Goal: Task Accomplishment & Management: Manage account settings

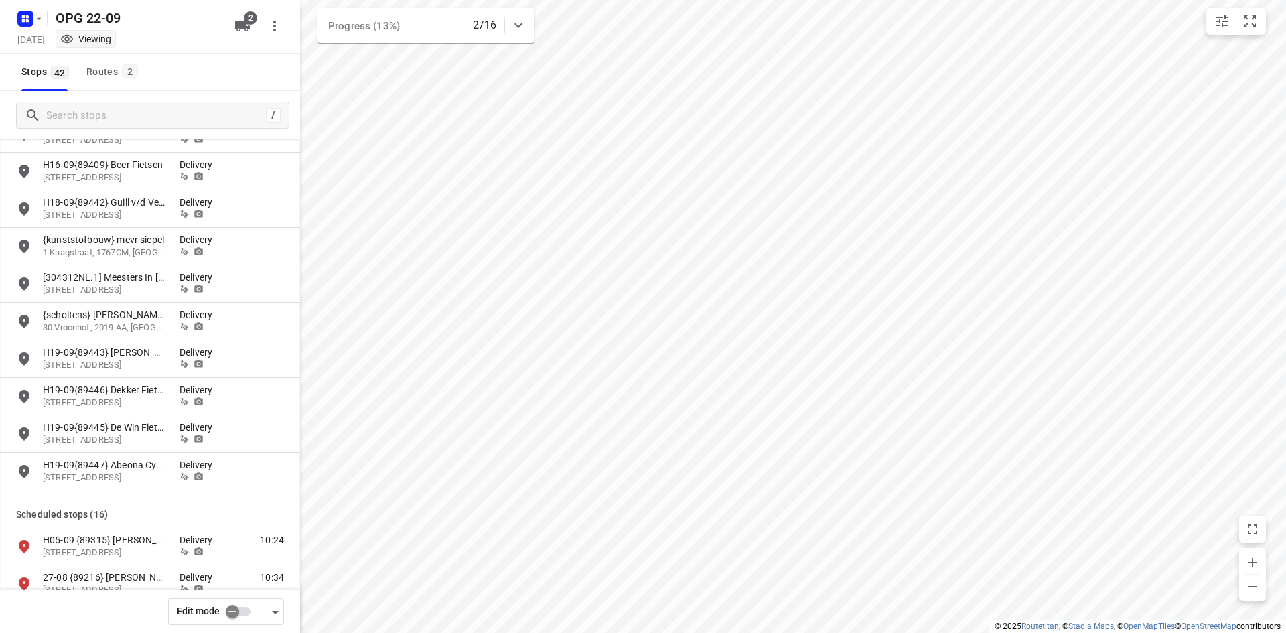
scroll to position [670, 0]
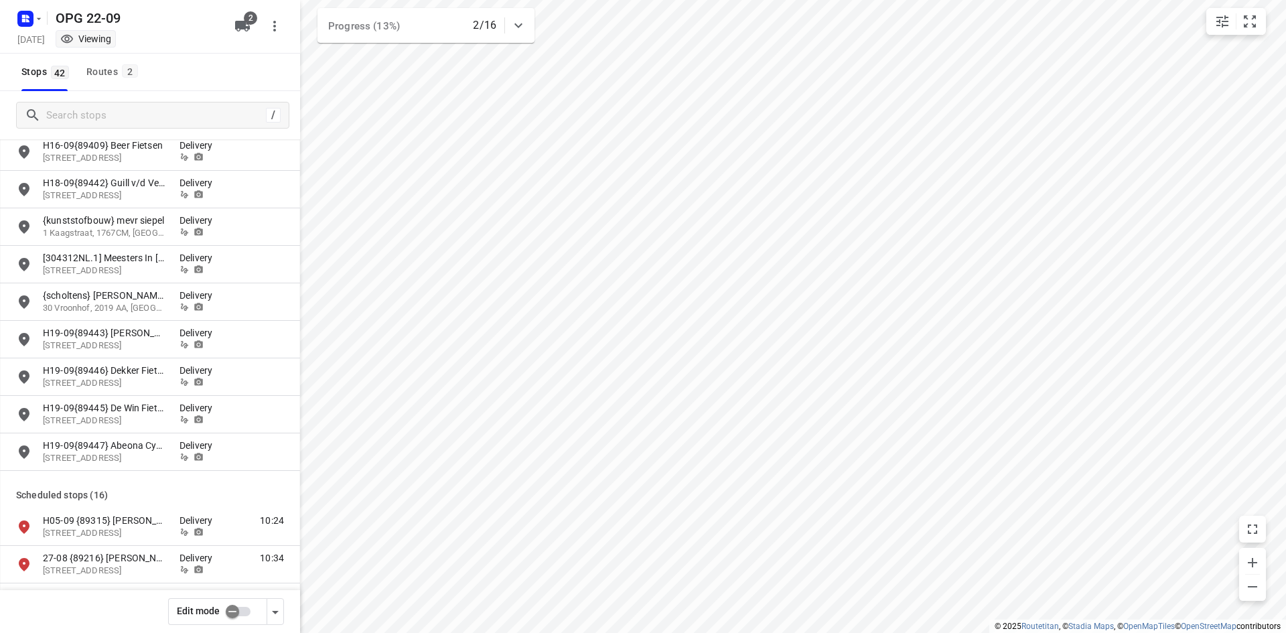
click at [231, 612] on input "checkbox" at bounding box center [232, 611] width 76 height 25
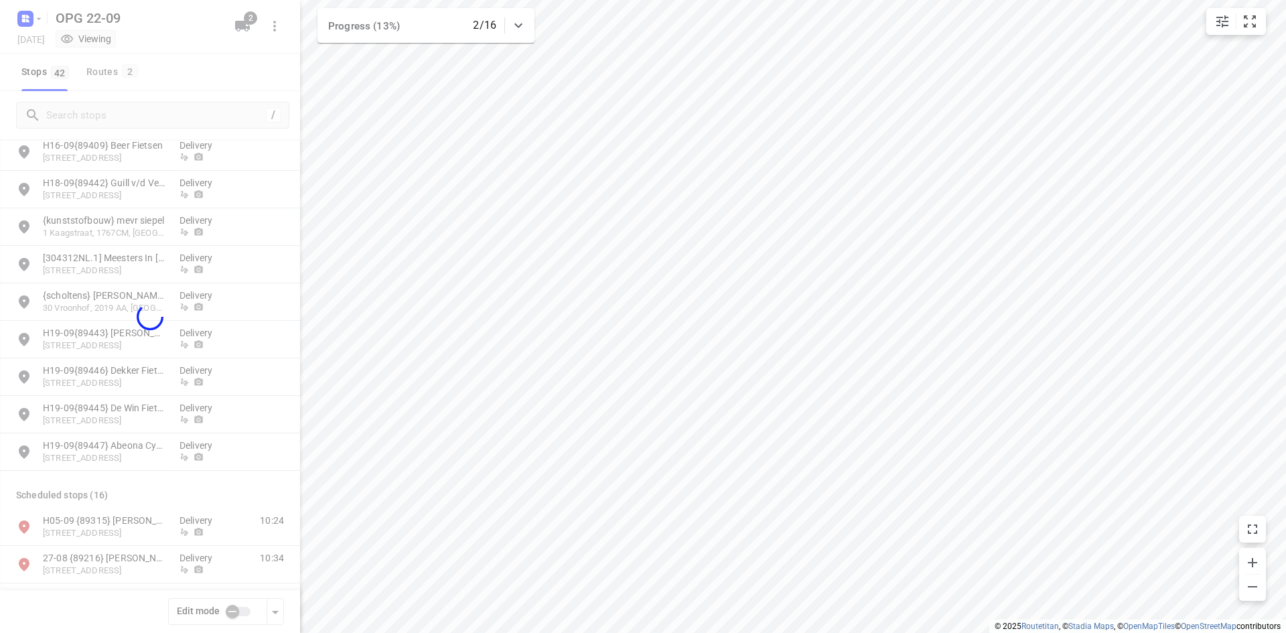
checkbox input "true"
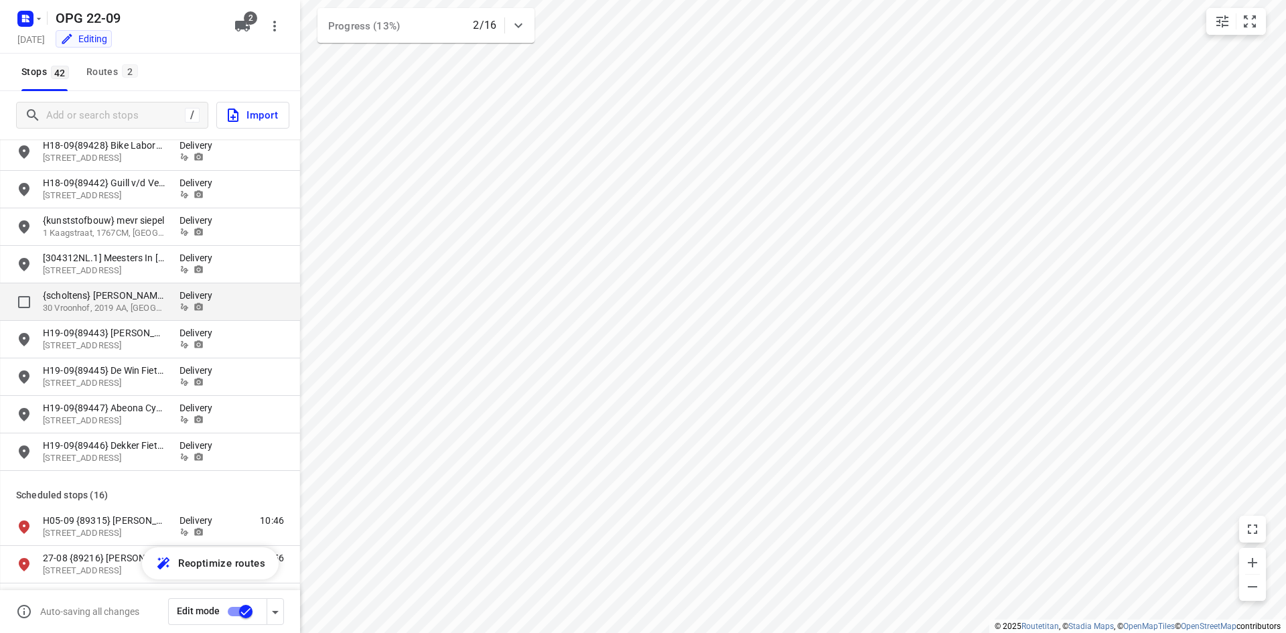
click at [141, 291] on p "{scholtens} [PERSON_NAME]" at bounding box center [104, 295] width 123 height 13
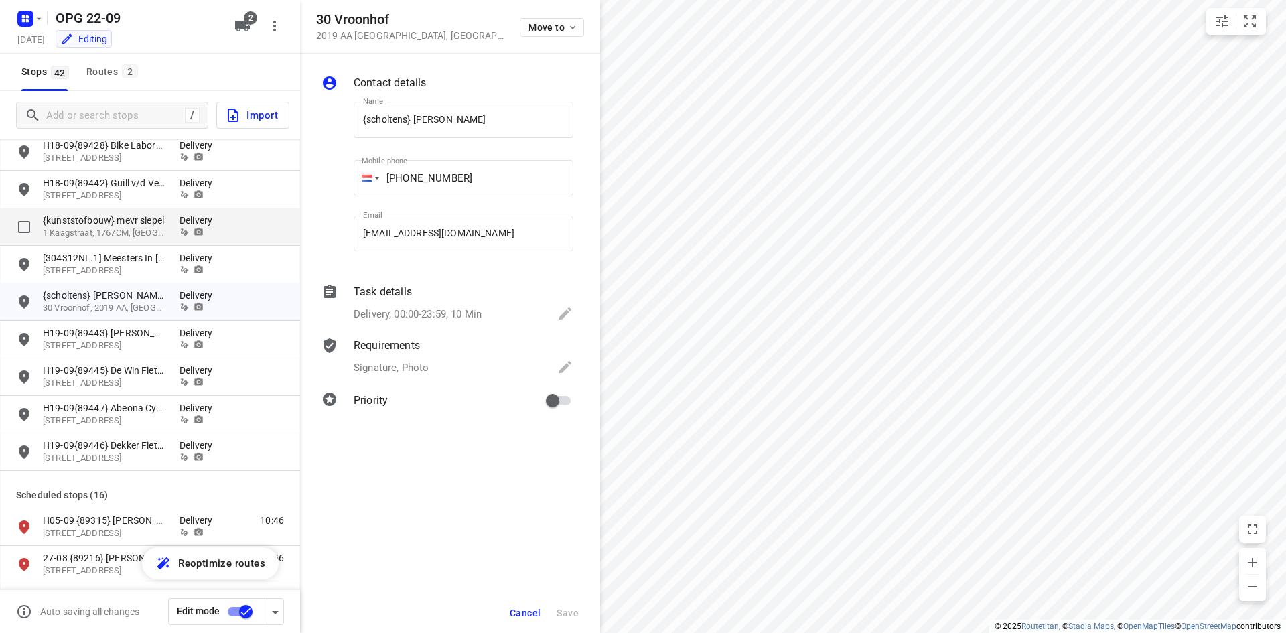
click at [139, 213] on div "{kunststofbouw} mevr siepel 1 Kaagstraat, 1767CM, [GEOGRAPHIC_DATA], NL Delivery" at bounding box center [150, 227] width 300 height 38
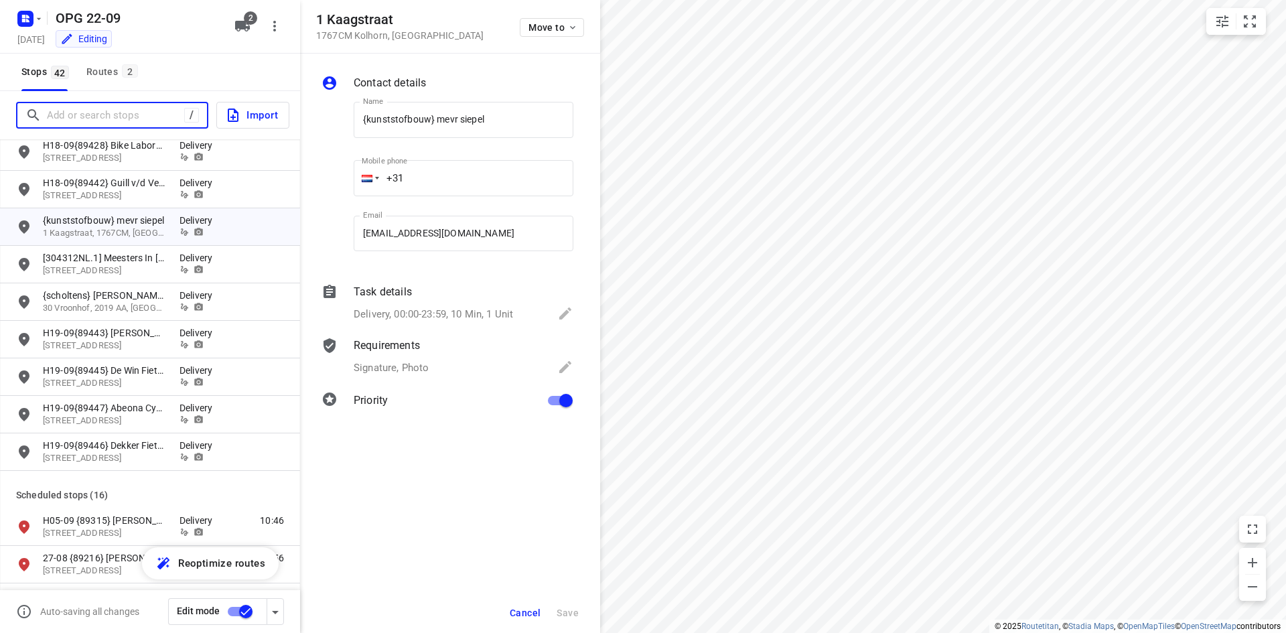
drag, startPoint x: 126, startPoint y: 109, endPoint x: 98, endPoint y: 98, distance: 29.5
click at [128, 109] on input "Add or search stops" at bounding box center [115, 115] width 137 height 21
click at [90, 74] on div "Routes 2" at bounding box center [114, 72] width 56 height 17
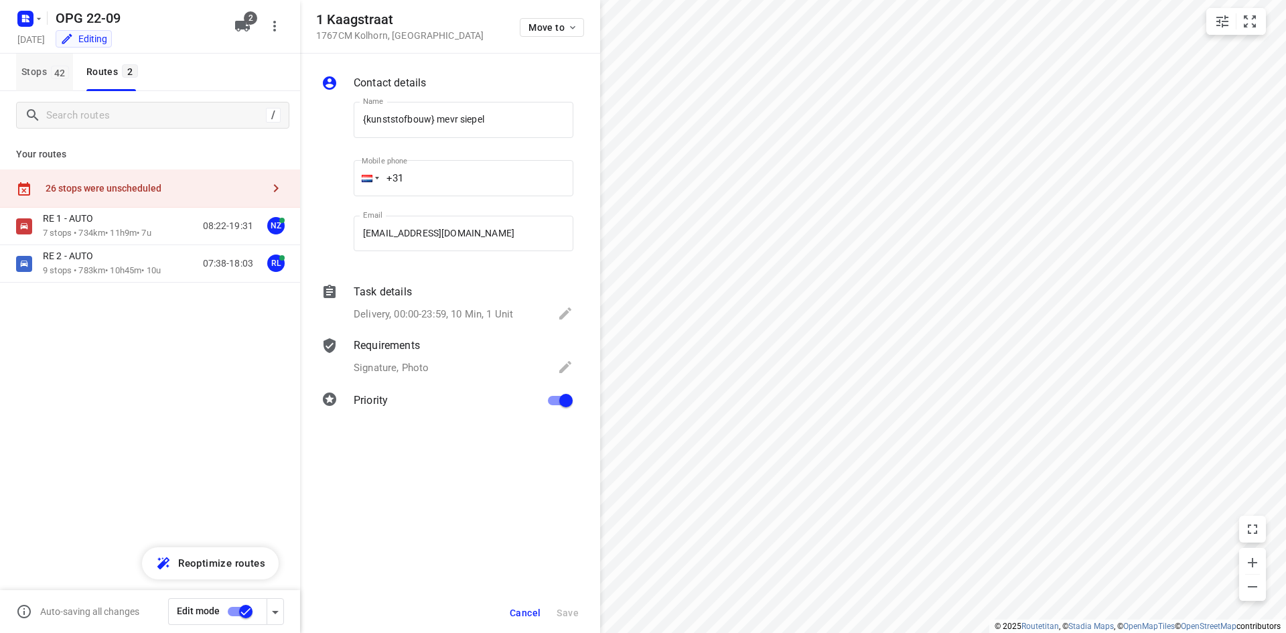
click at [51, 79] on span "Stops 42" at bounding box center [47, 72] width 52 height 17
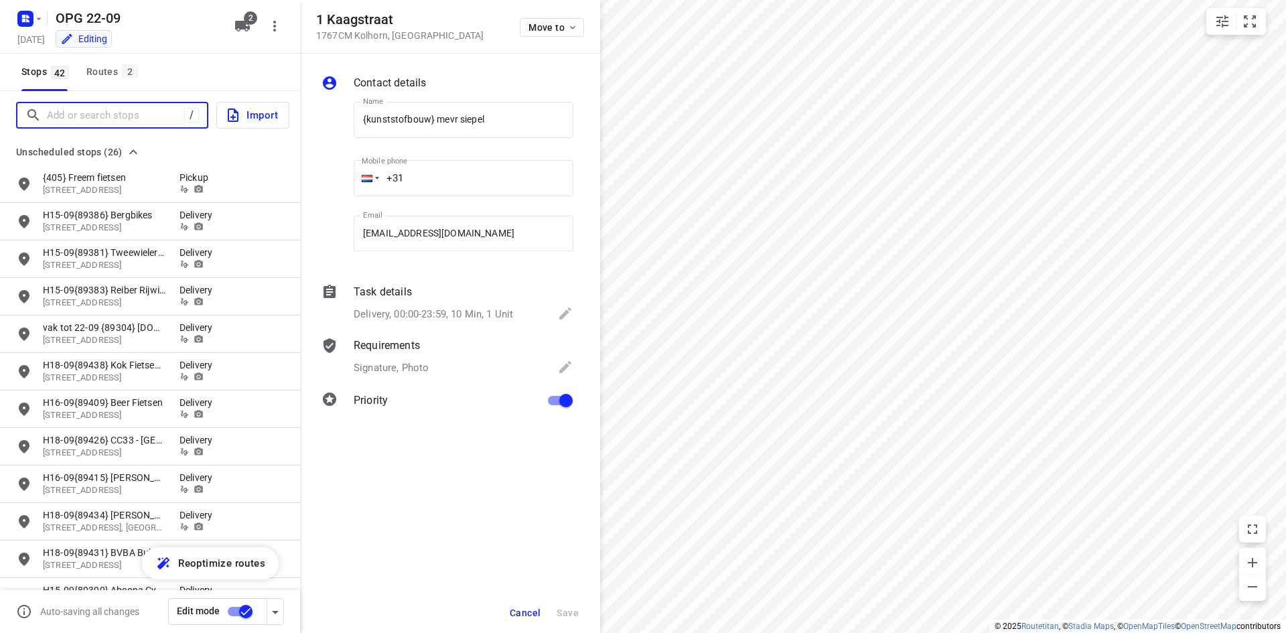
click at [57, 113] on input "Add or search stops" at bounding box center [115, 115] width 137 height 21
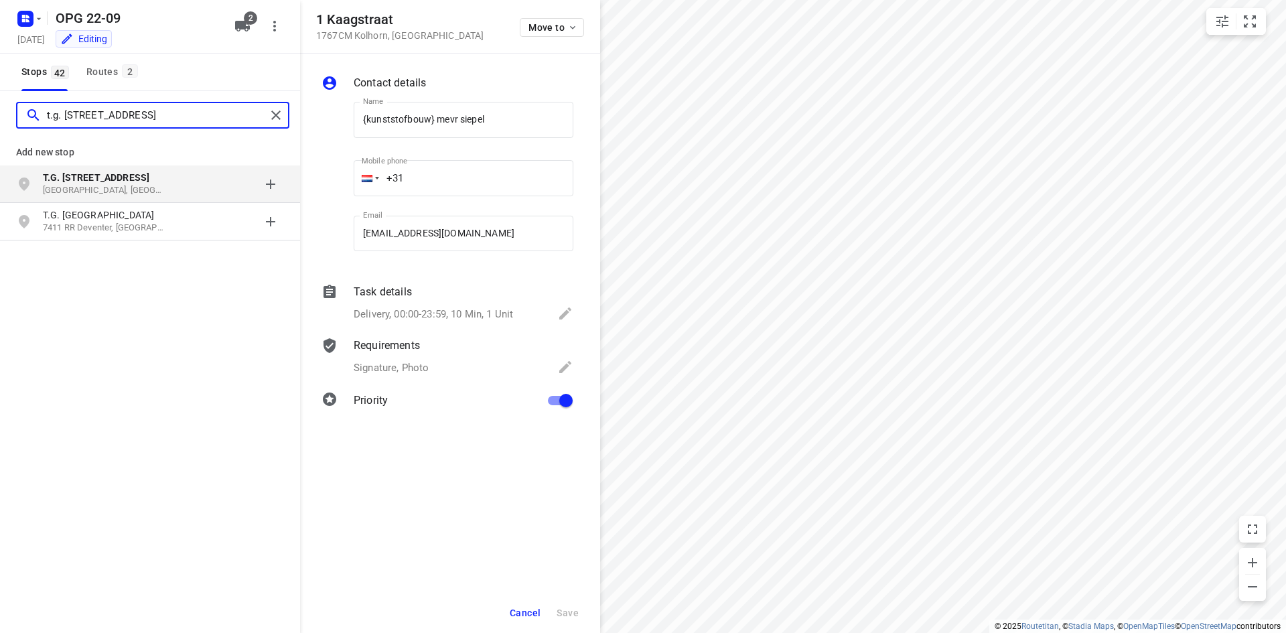
type input "t.g. [STREET_ADDRESS]"
click at [164, 184] on p "[GEOGRAPHIC_DATA], [GEOGRAPHIC_DATA]" at bounding box center [104, 190] width 123 height 13
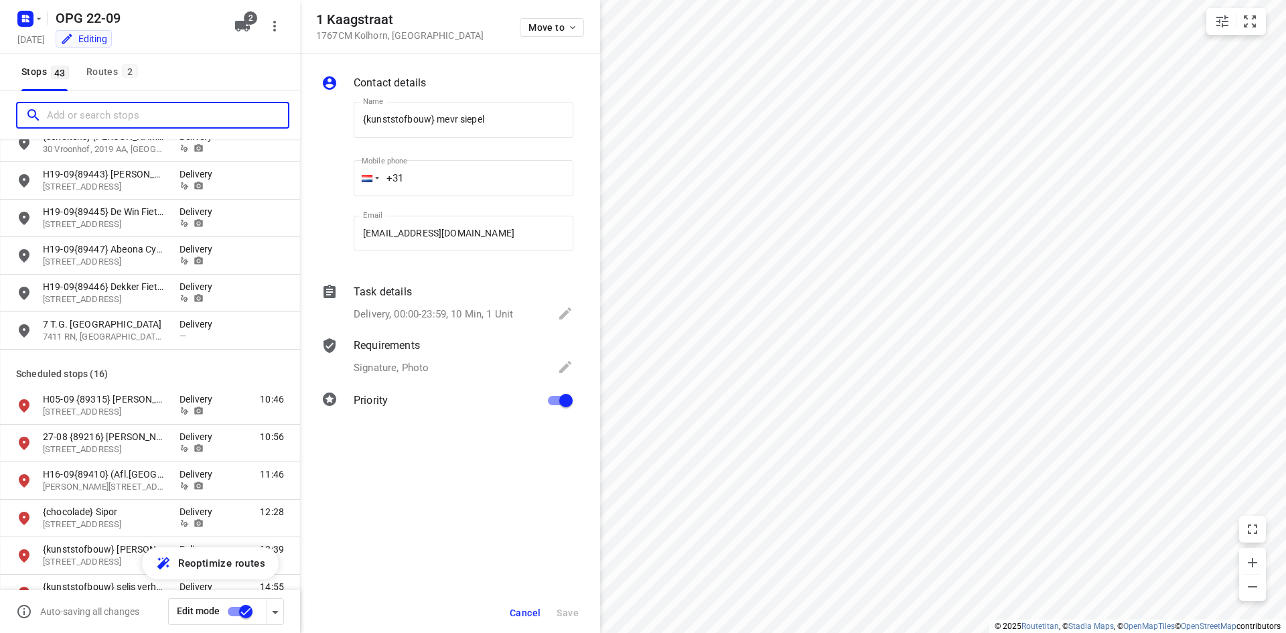
scroll to position [823, 0]
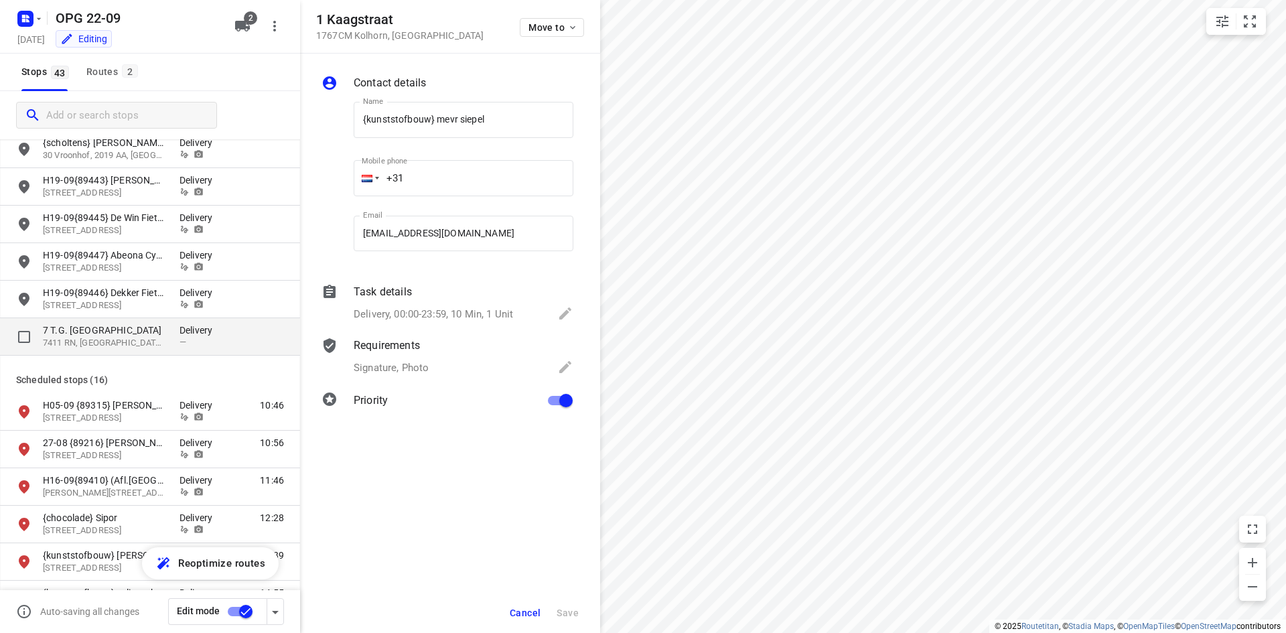
click at [190, 332] on p "Delivery" at bounding box center [200, 330] width 40 height 13
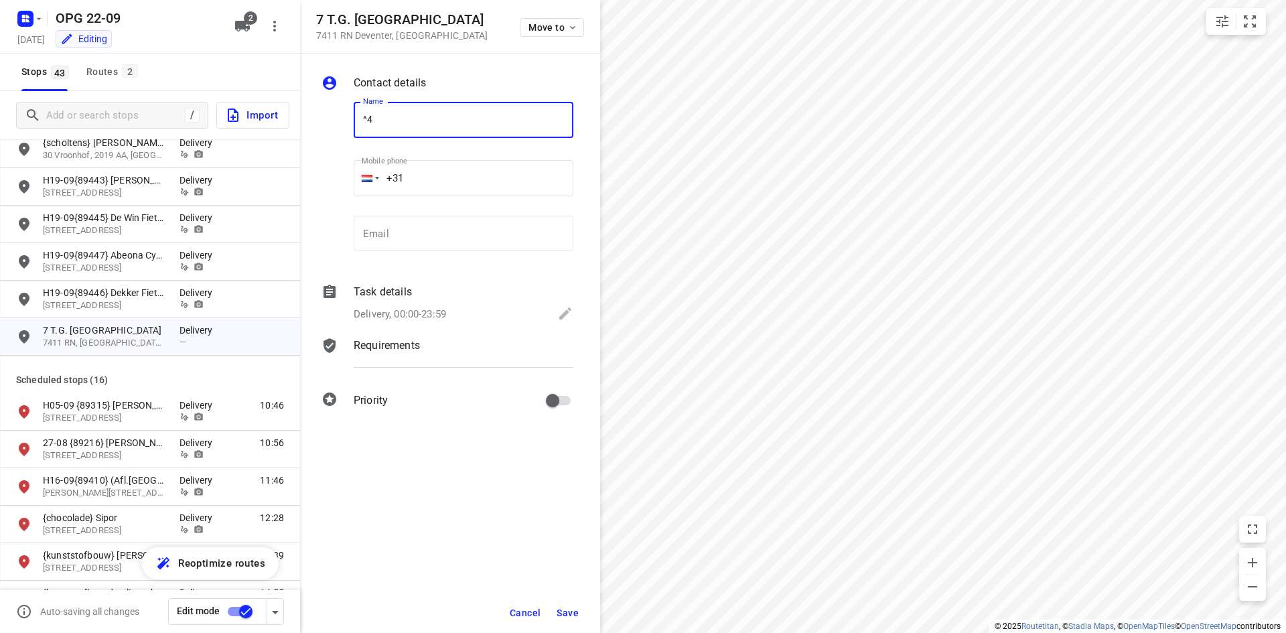
type input "^"
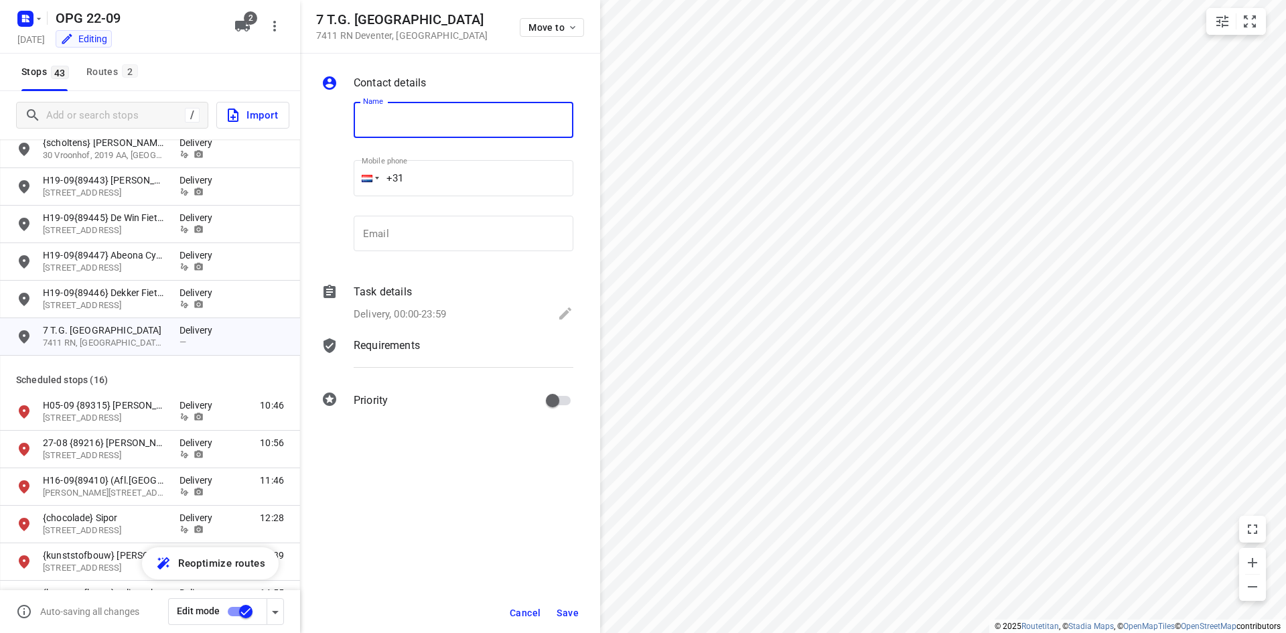
type input "¨"
type input "^"
type input "{414} [PERSON_NAME] Tweewielers"
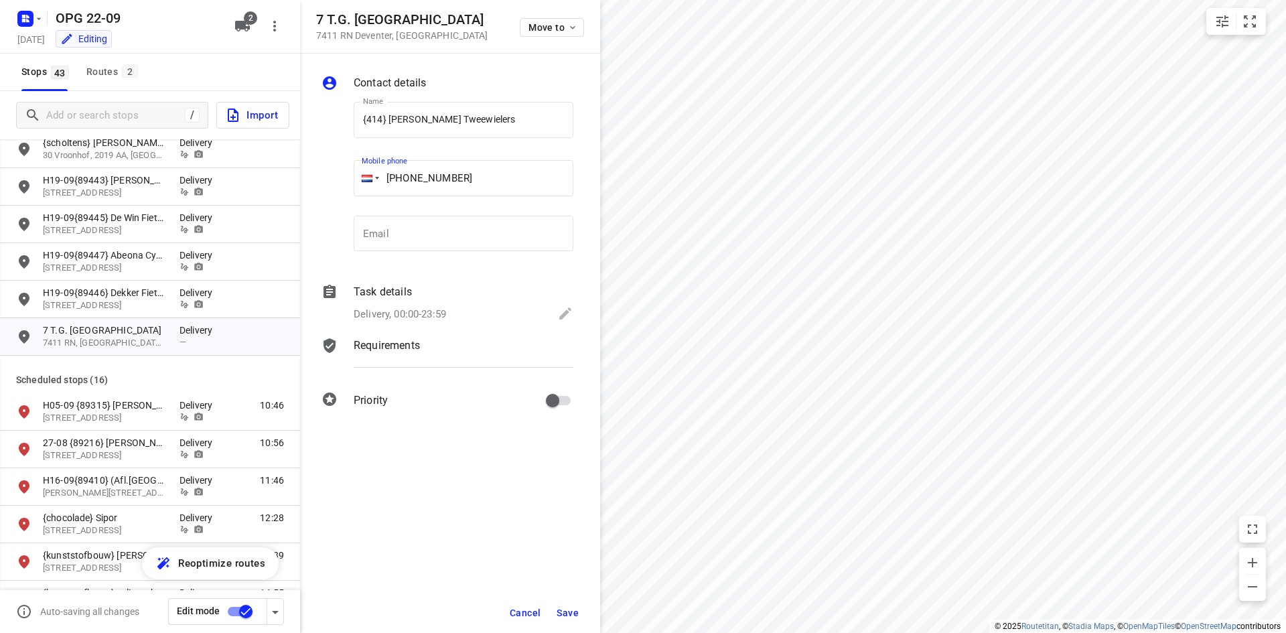
type input "[PHONE_NUMBER]"
click at [407, 326] on div "Task details Delivery, 00:00-23:59" at bounding box center [463, 304] width 225 height 46
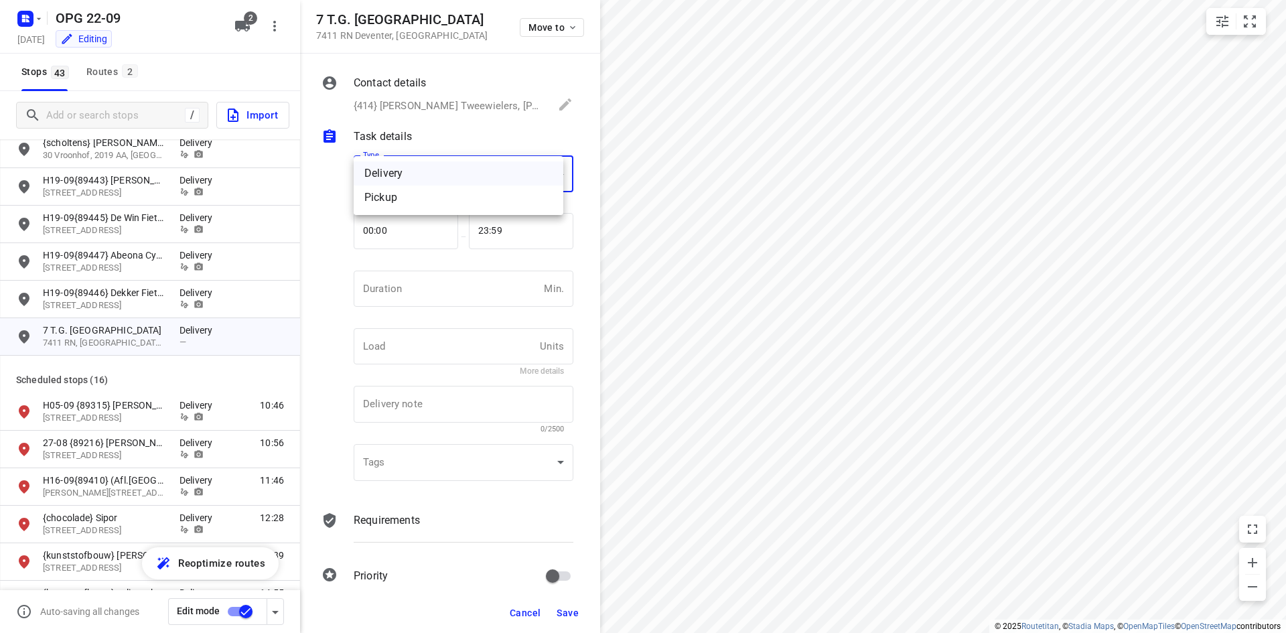
click at [425, 182] on body "i © 2025 Routetitan , © Stadia Maps , © OpenMapTiles © OpenStreetMap contributo…" at bounding box center [643, 316] width 1286 height 633
click at [408, 200] on div "Pickup" at bounding box center [459, 198] width 188 height 16
type input "pickup"
click at [445, 300] on input "number" at bounding box center [446, 289] width 185 height 36
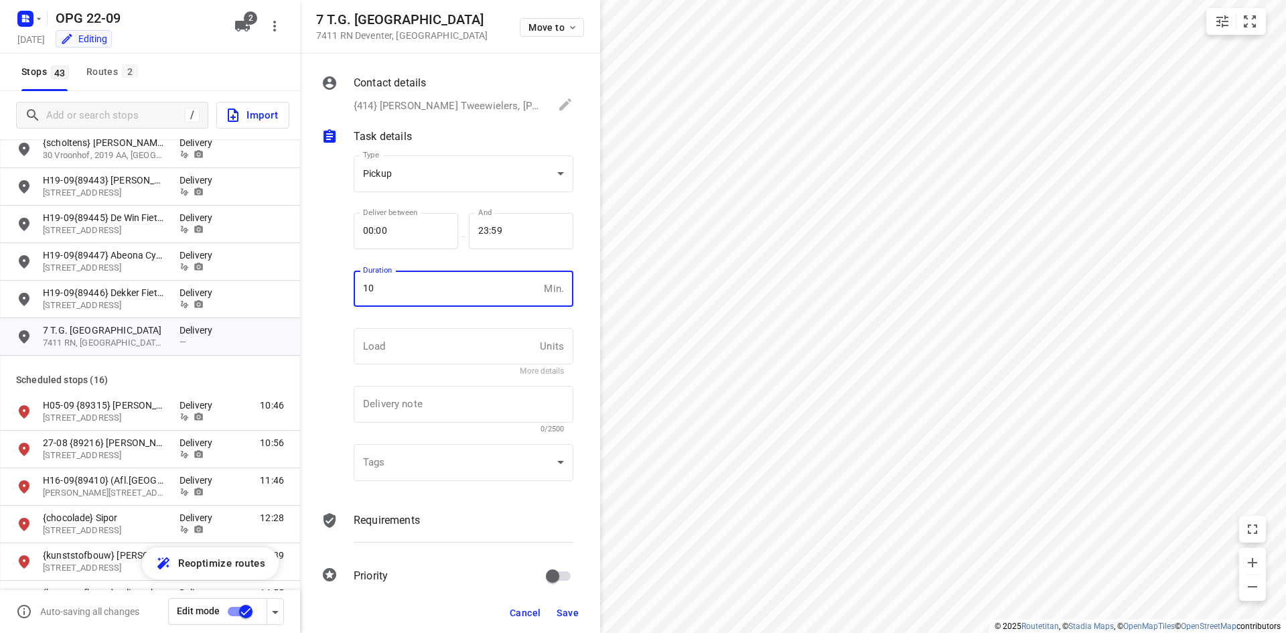
type input "10"
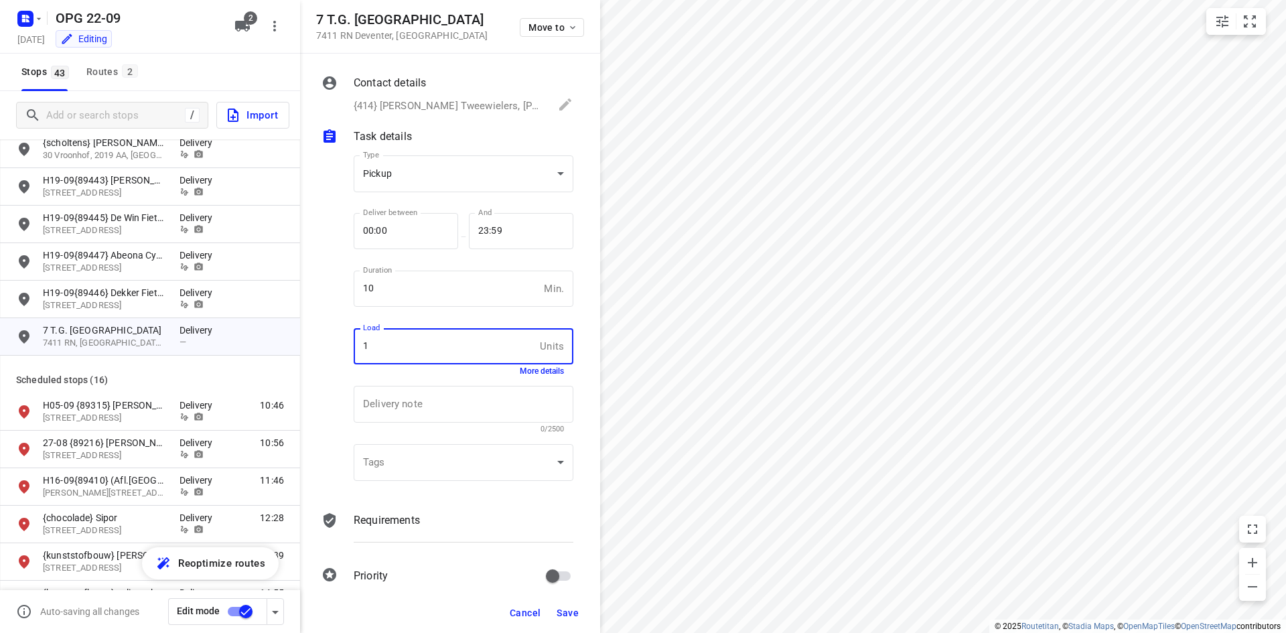
type input "1"
click at [409, 521] on p "Requirements" at bounding box center [387, 521] width 66 height 16
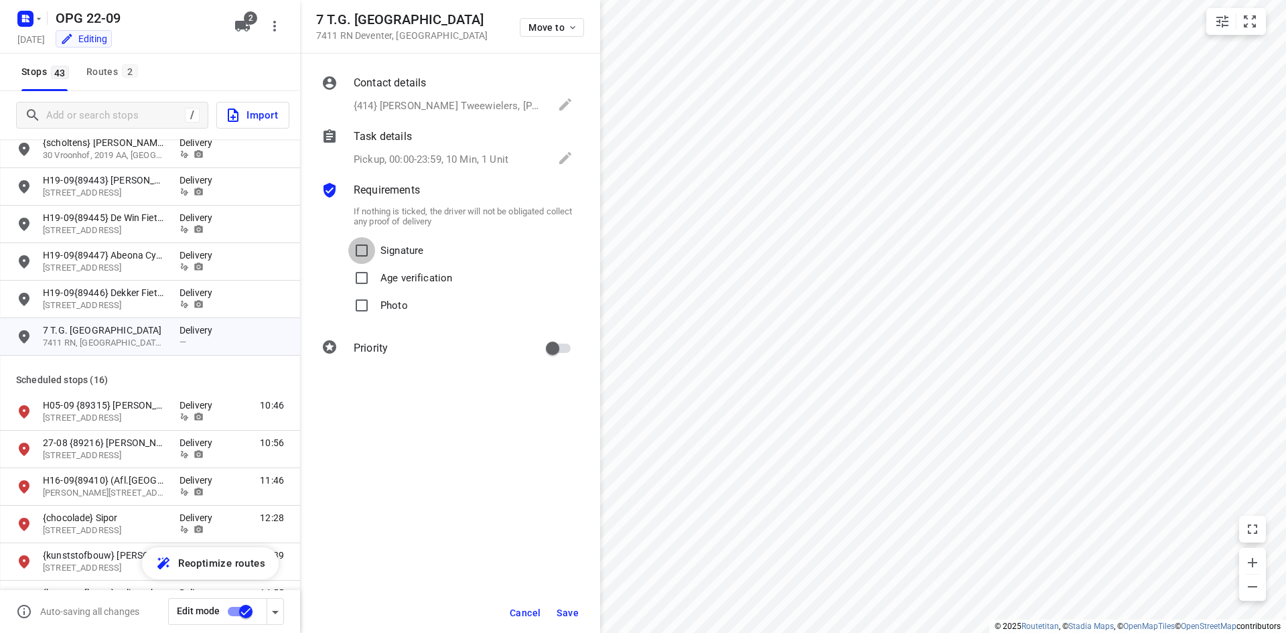
click at [361, 253] on input "Signature" at bounding box center [361, 250] width 27 height 27
checkbox input "true"
click at [355, 317] on input "Photo" at bounding box center [361, 305] width 27 height 27
checkbox input "true"
click at [553, 352] on input "primary checkbox" at bounding box center [553, 348] width 76 height 25
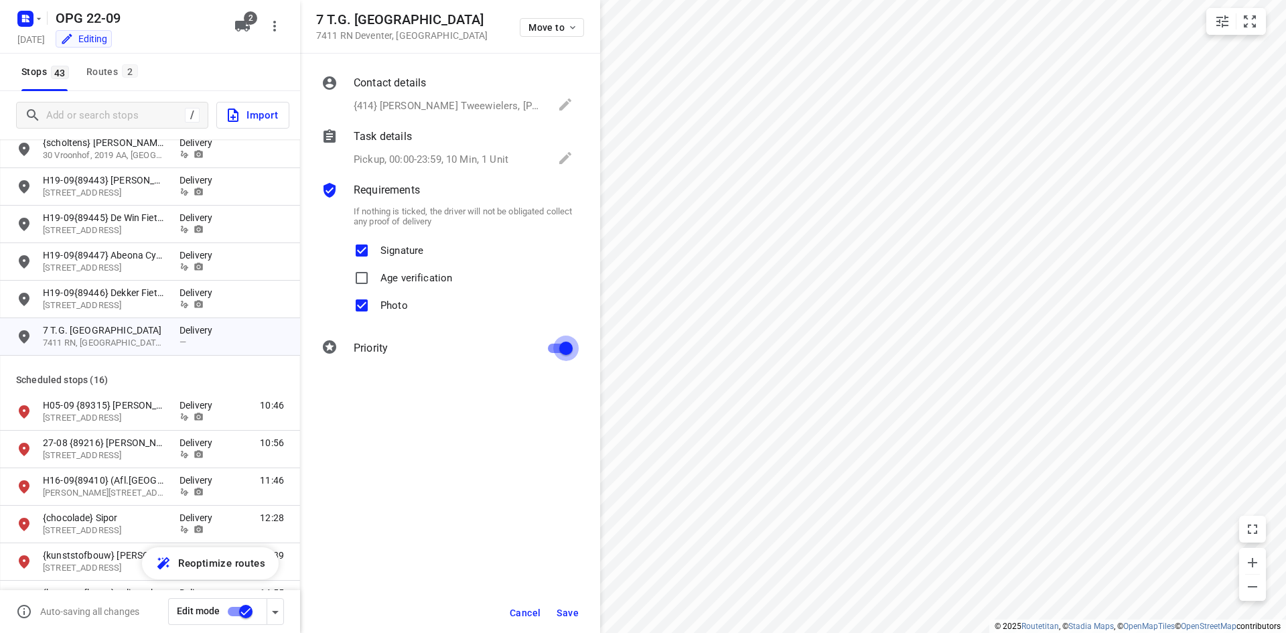
click at [551, 347] on input "primary checkbox" at bounding box center [566, 348] width 76 height 25
checkbox input "false"
click at [565, 618] on button "Save" at bounding box center [567, 613] width 33 height 24
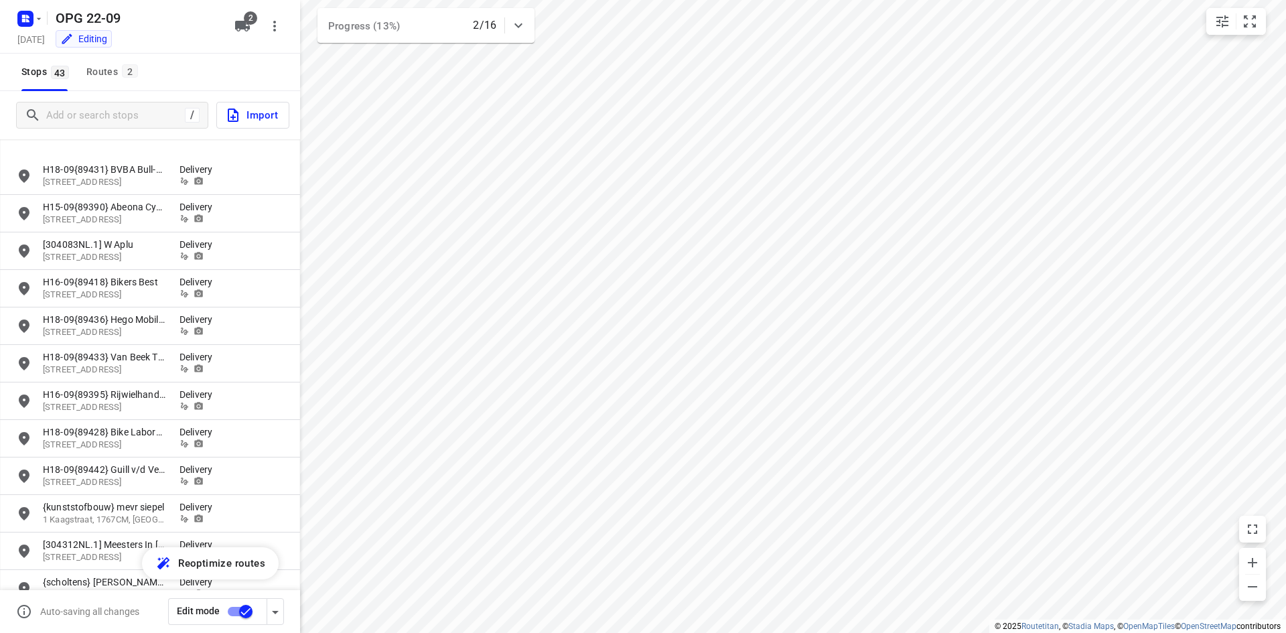
scroll to position [488, 0]
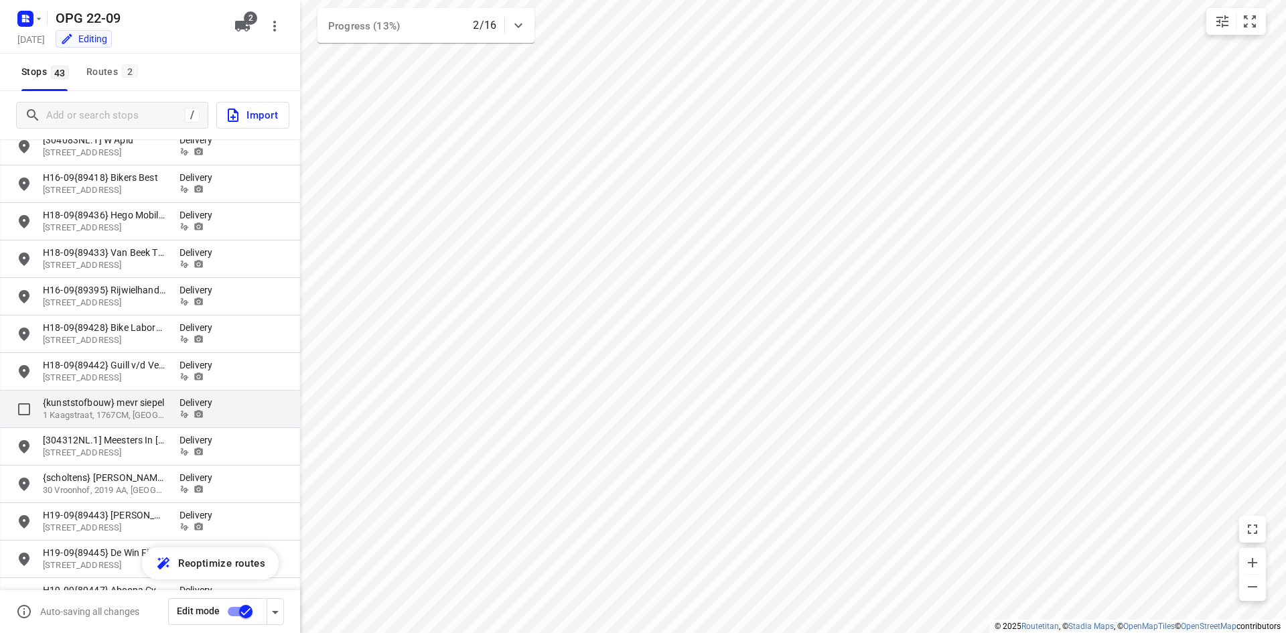
drag, startPoint x: 140, startPoint y: 415, endPoint x: 147, endPoint y: 411, distance: 7.8
click at [139, 415] on p "1 Kaagstraat, 1767CM, [GEOGRAPHIC_DATA], [GEOGRAPHIC_DATA]" at bounding box center [104, 415] width 123 height 13
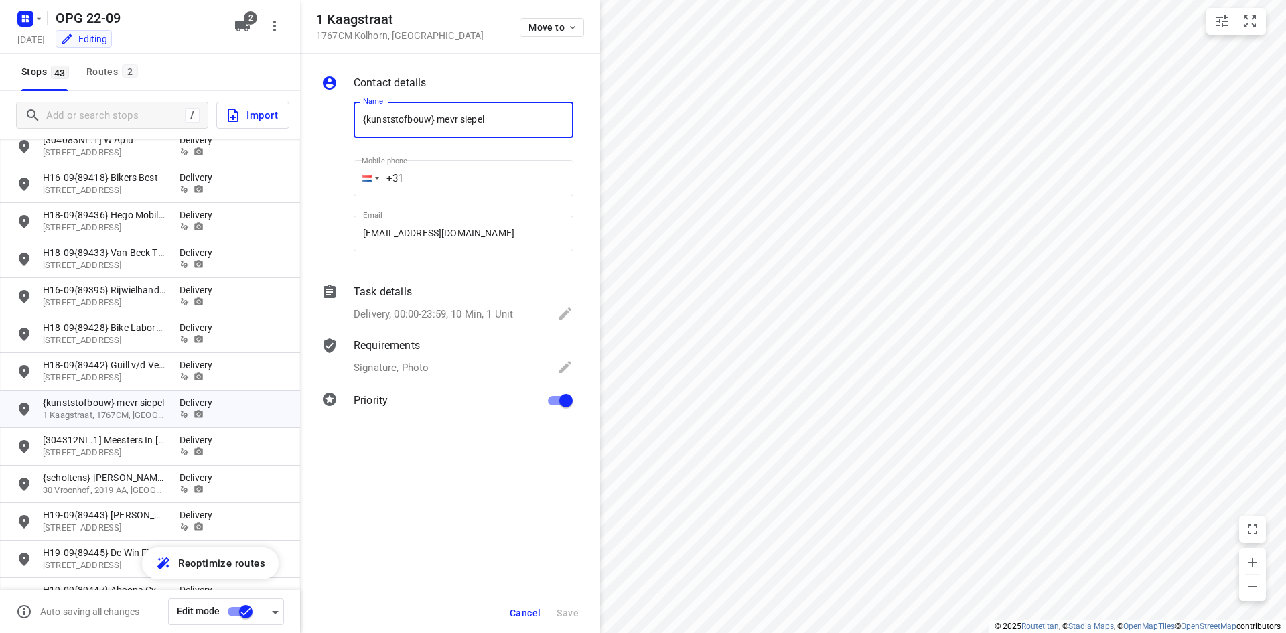
click at [356, 124] on input "{kunststofbouw} mevr siepel" at bounding box center [464, 120] width 220 height 36
type input "23-9 {kunststofbouw} mevr siepel"
click at [570, 612] on span "Save" at bounding box center [568, 613] width 22 height 11
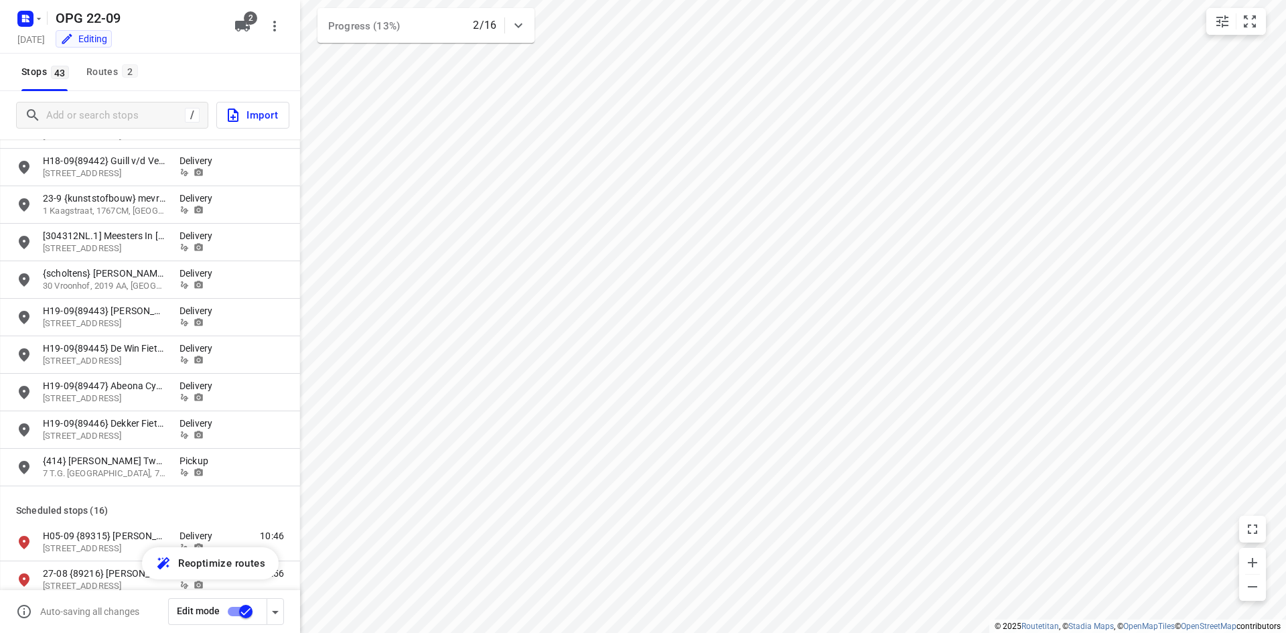
scroll to position [670, 0]
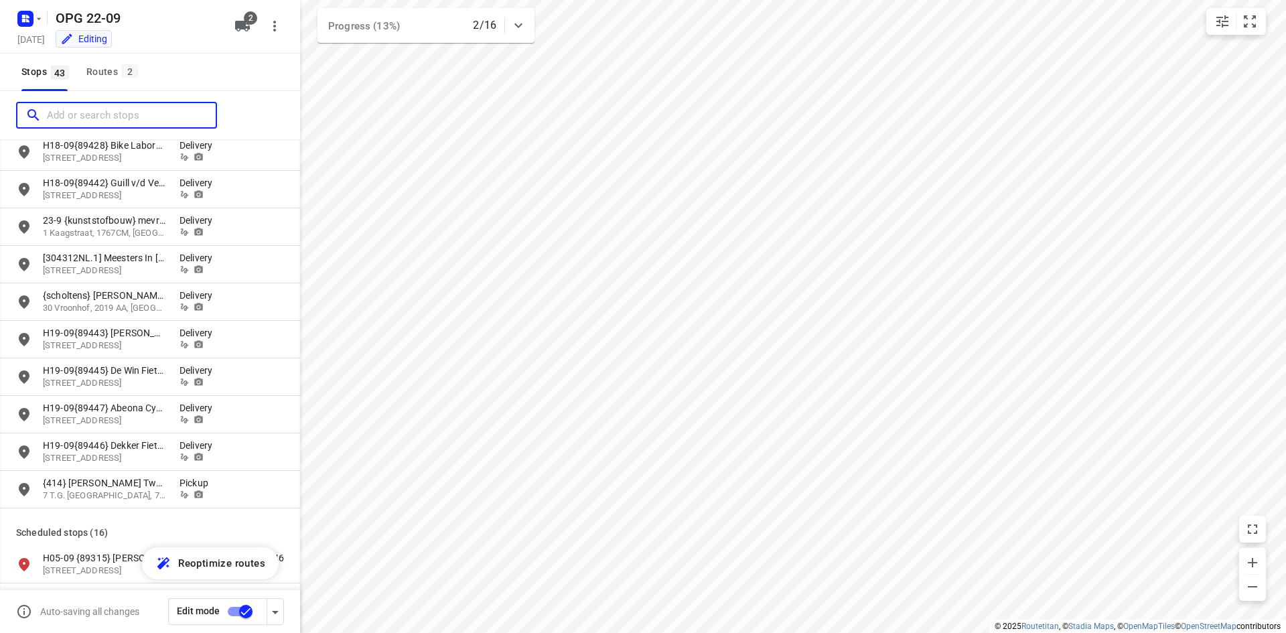
click at [124, 117] on input "Add or search stops" at bounding box center [131, 115] width 169 height 21
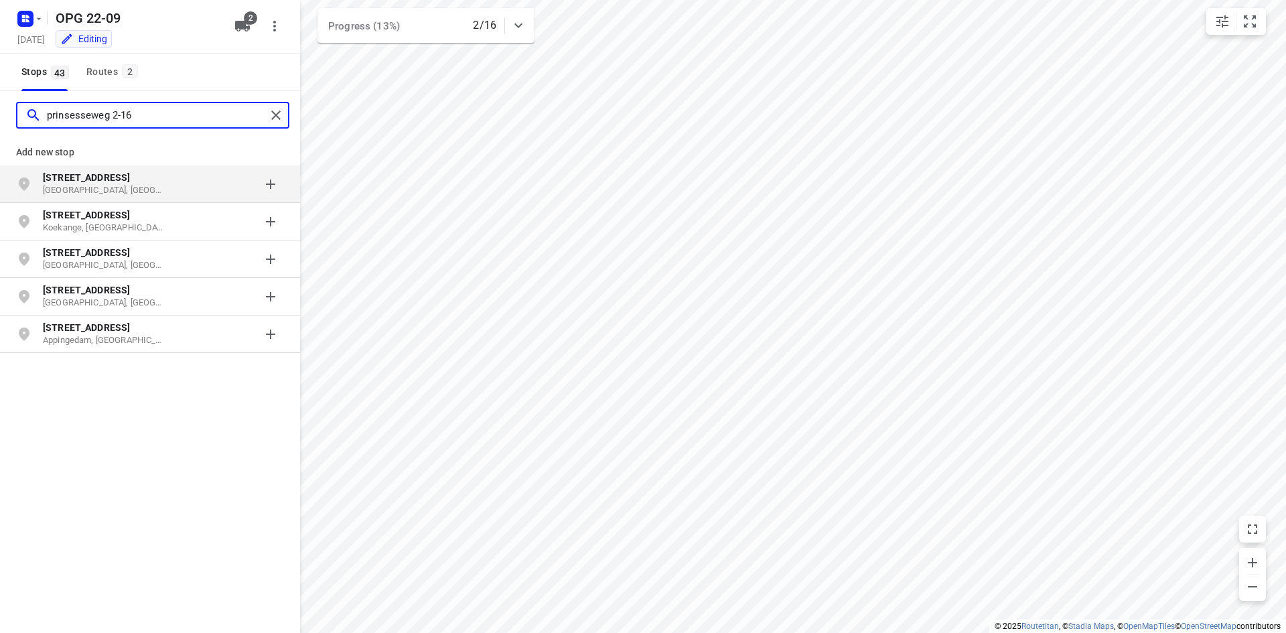
type input "prinsesseweg 2-16"
click at [121, 171] on p "[STREET_ADDRESS]" at bounding box center [104, 177] width 123 height 13
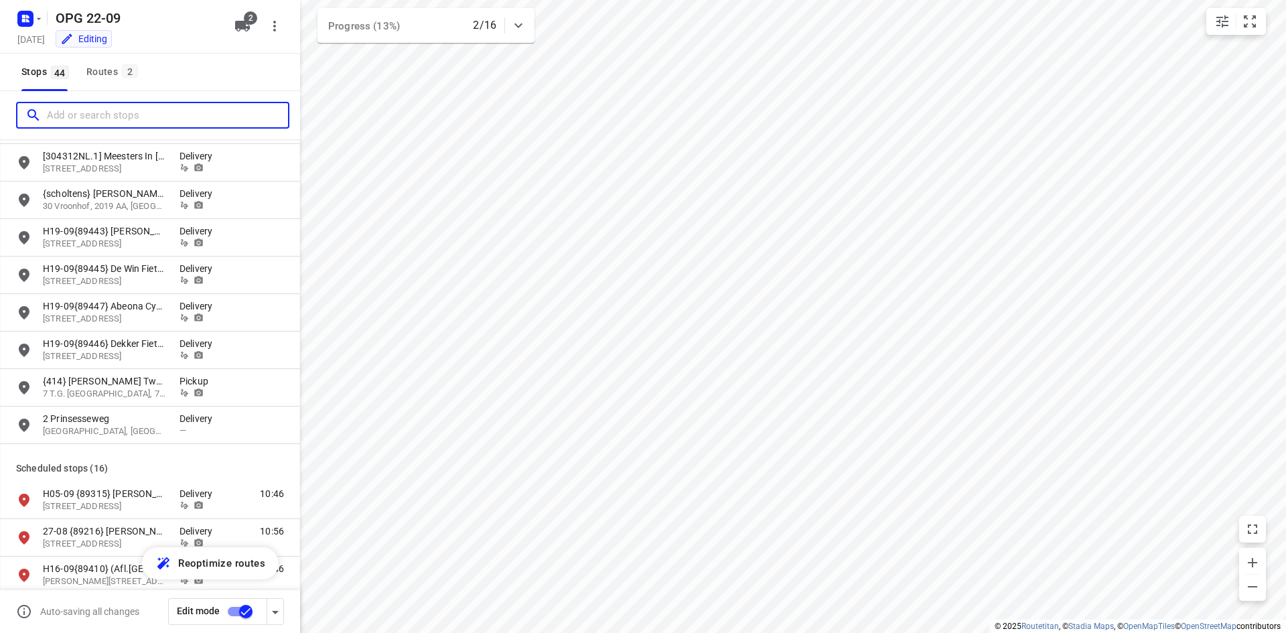
scroll to position [804, 0]
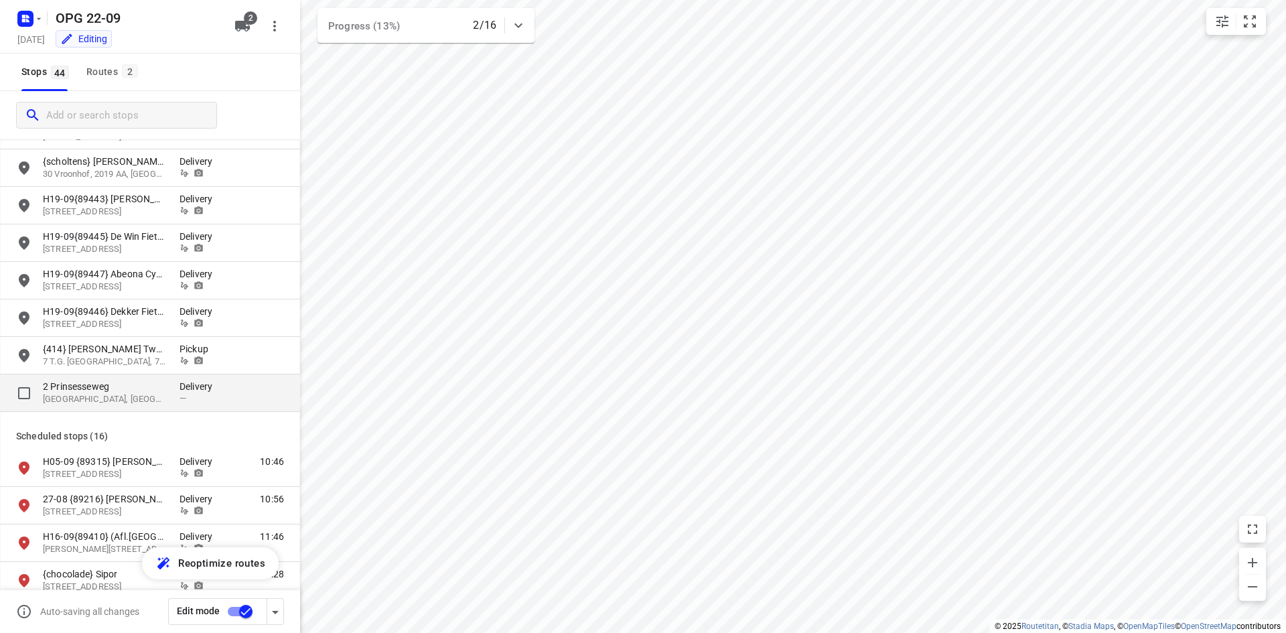
click at [179, 385] on p "2 Prinsesseweg" at bounding box center [111, 386] width 137 height 13
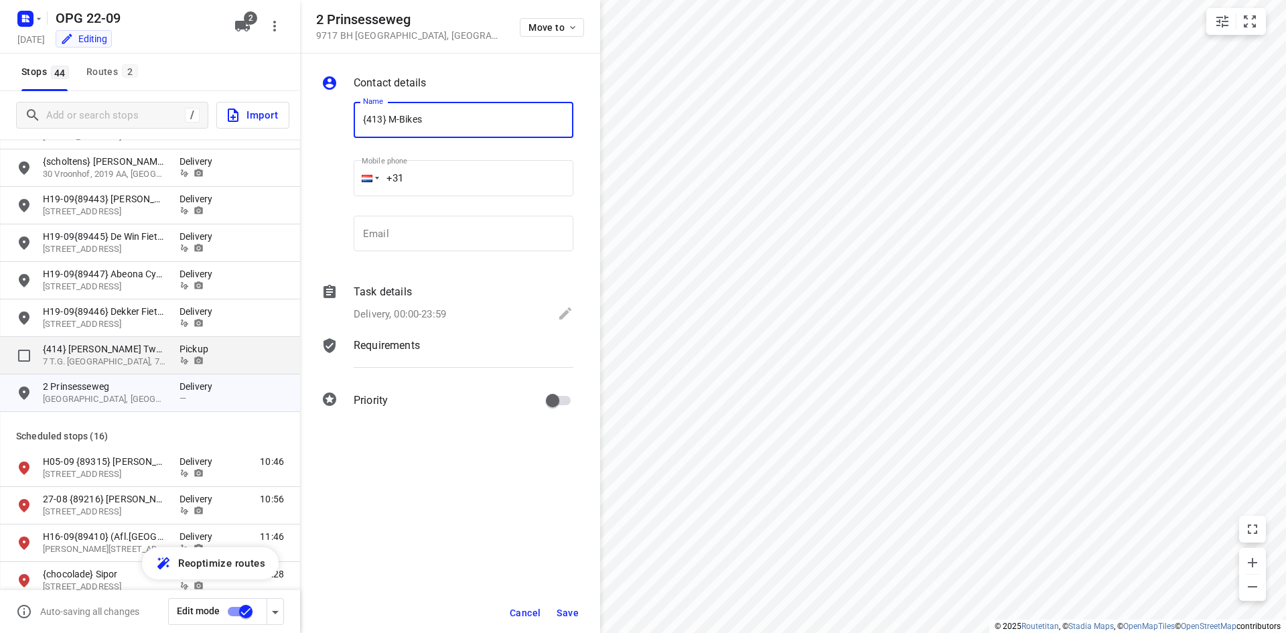
type input "{413} M-Bikes"
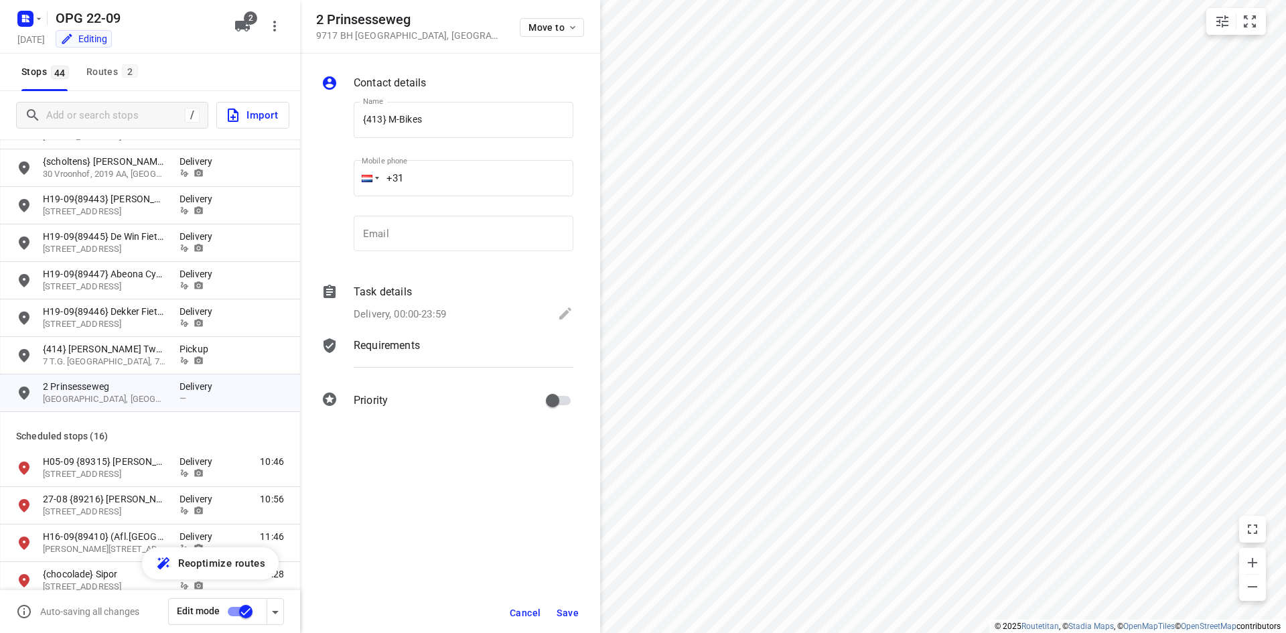
click at [411, 292] on p "Task details" at bounding box center [383, 292] width 58 height 16
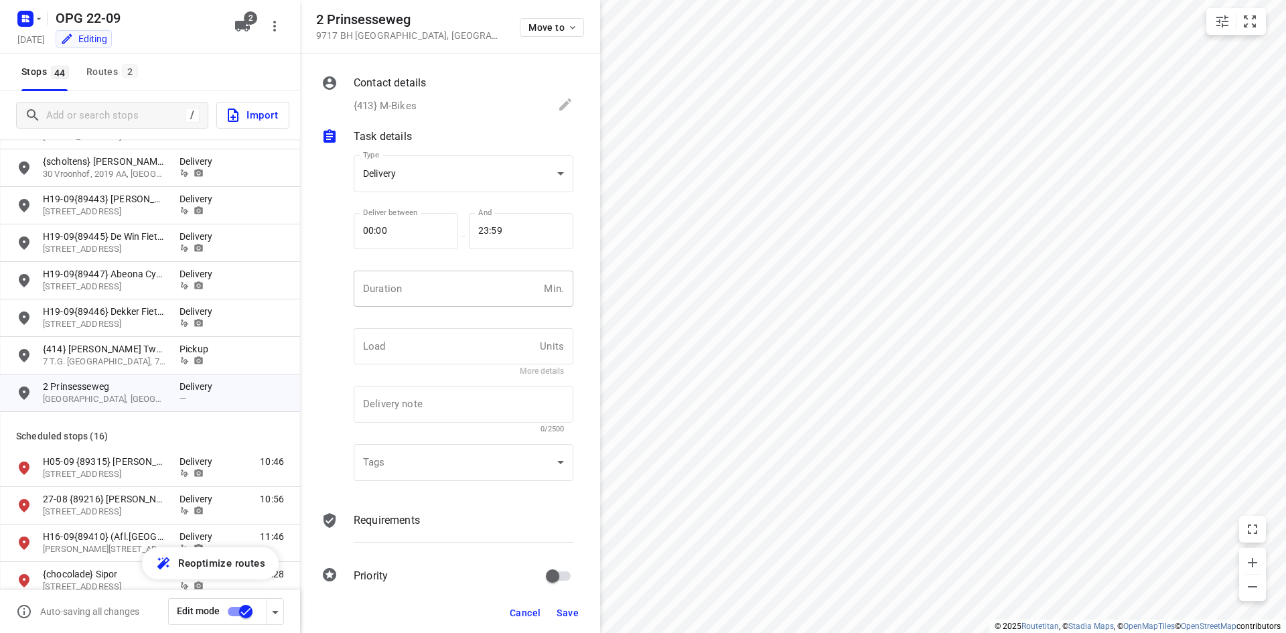
click at [425, 273] on input "number" at bounding box center [446, 289] width 185 height 36
type input "10"
type input "1"
click at [480, 511] on div "Requirements" at bounding box center [463, 533] width 225 height 46
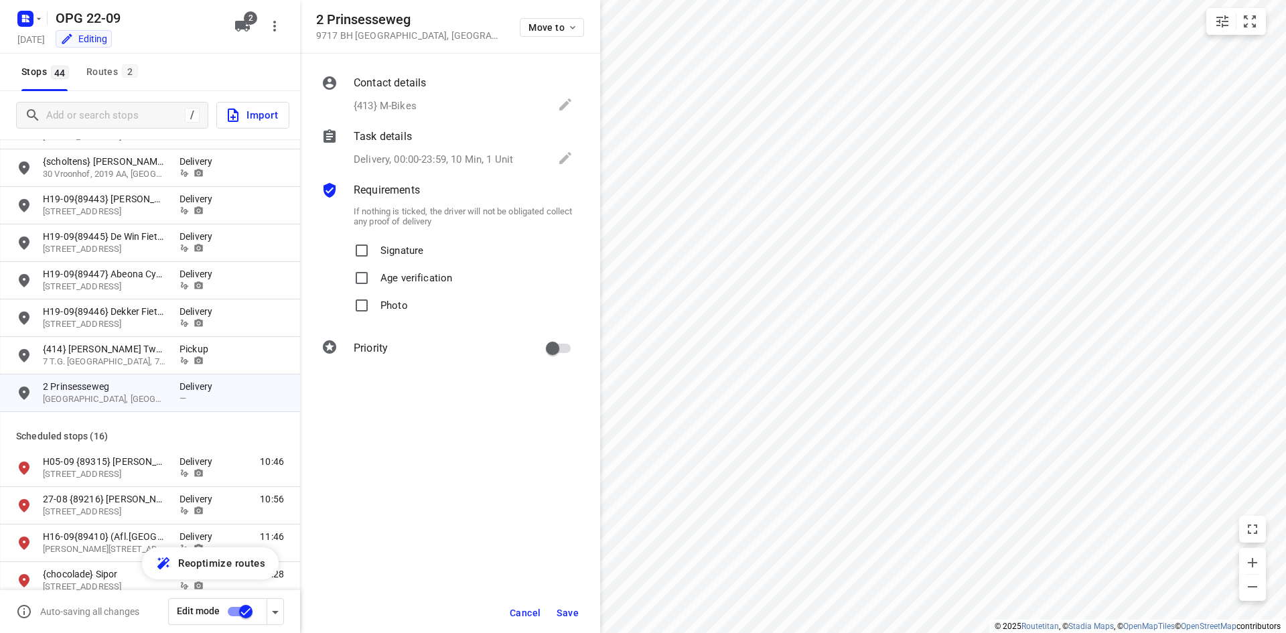
click at [402, 243] on p "Signature" at bounding box center [402, 246] width 43 height 19
click at [375, 243] on input "Signature" at bounding box center [361, 250] width 27 height 27
checkbox input "true"
click at [374, 321] on div "If nothing is ticked, the driver will not be obligated collect any proof of del…" at bounding box center [463, 260] width 225 height 124
click at [377, 308] on label "Photo" at bounding box center [378, 305] width 60 height 27
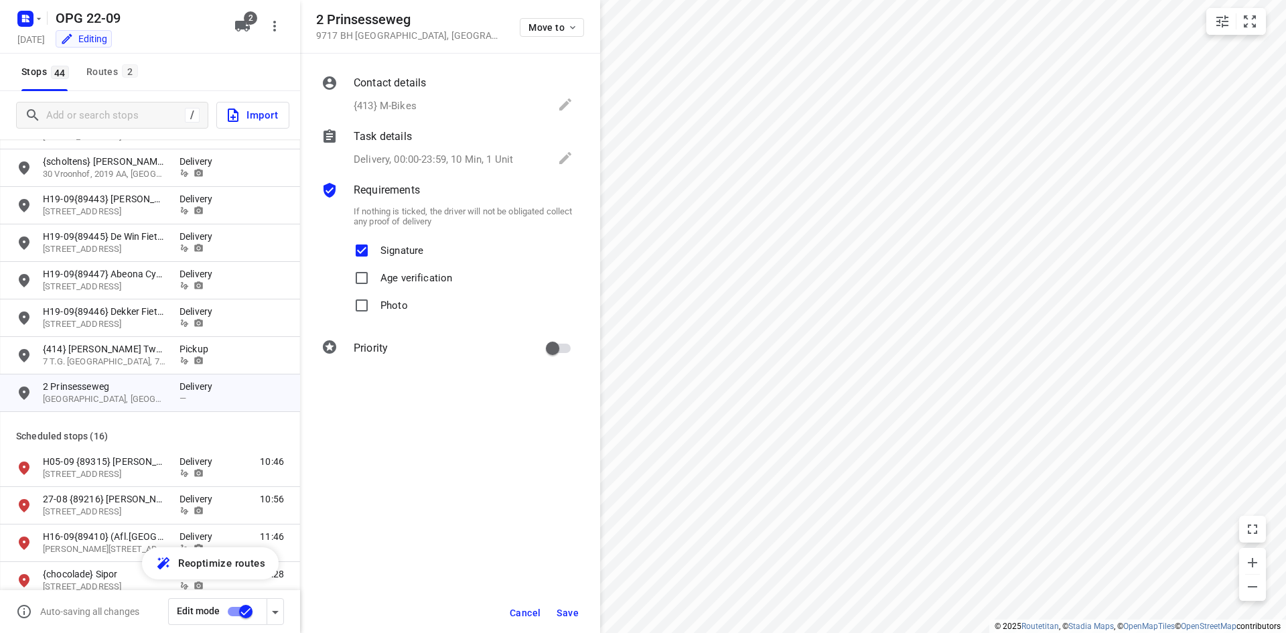
click at [375, 308] on input "Photo" at bounding box center [361, 305] width 27 height 27
checkbox input "true"
click at [420, 162] on p "Delivery, 00:00-23:59, 10 Min, 1 Unit" at bounding box center [433, 159] width 159 height 15
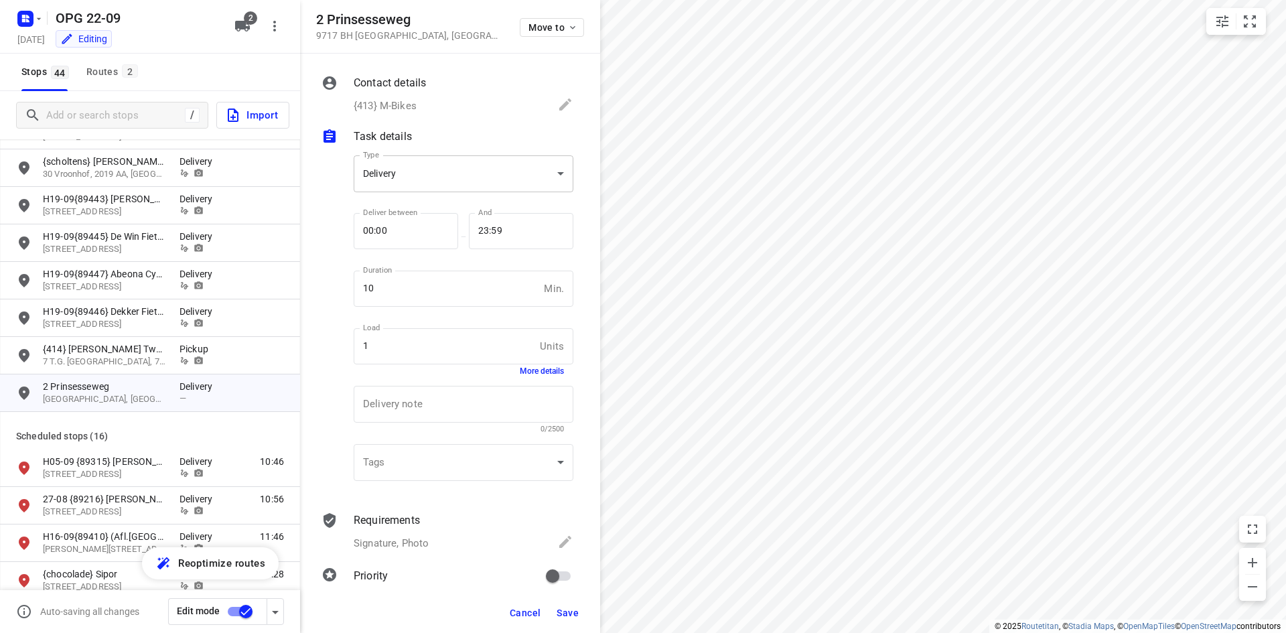
click at [427, 186] on body "i © 2025 Routetitan , © Stadia Maps , © OpenMapTiles © OpenStreetMap contributo…" at bounding box center [643, 316] width 1286 height 633
click at [427, 200] on div "Pickup" at bounding box center [459, 198] width 188 height 16
type input "pickup"
click at [561, 604] on button "Save" at bounding box center [567, 613] width 33 height 24
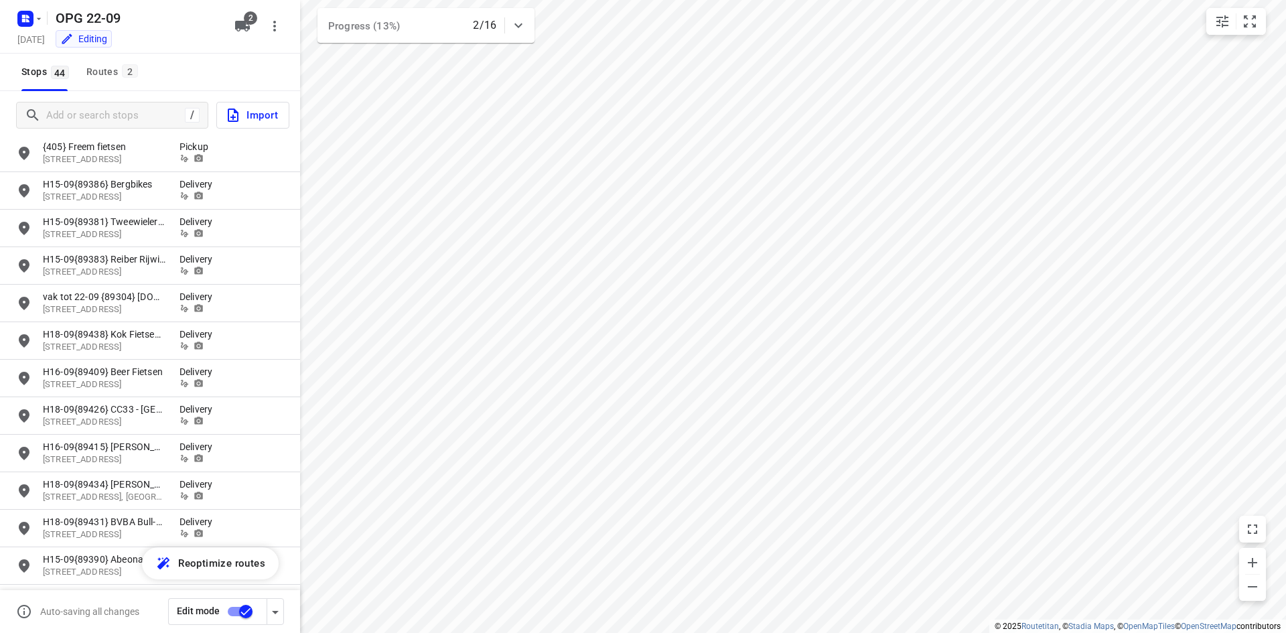
scroll to position [0, 0]
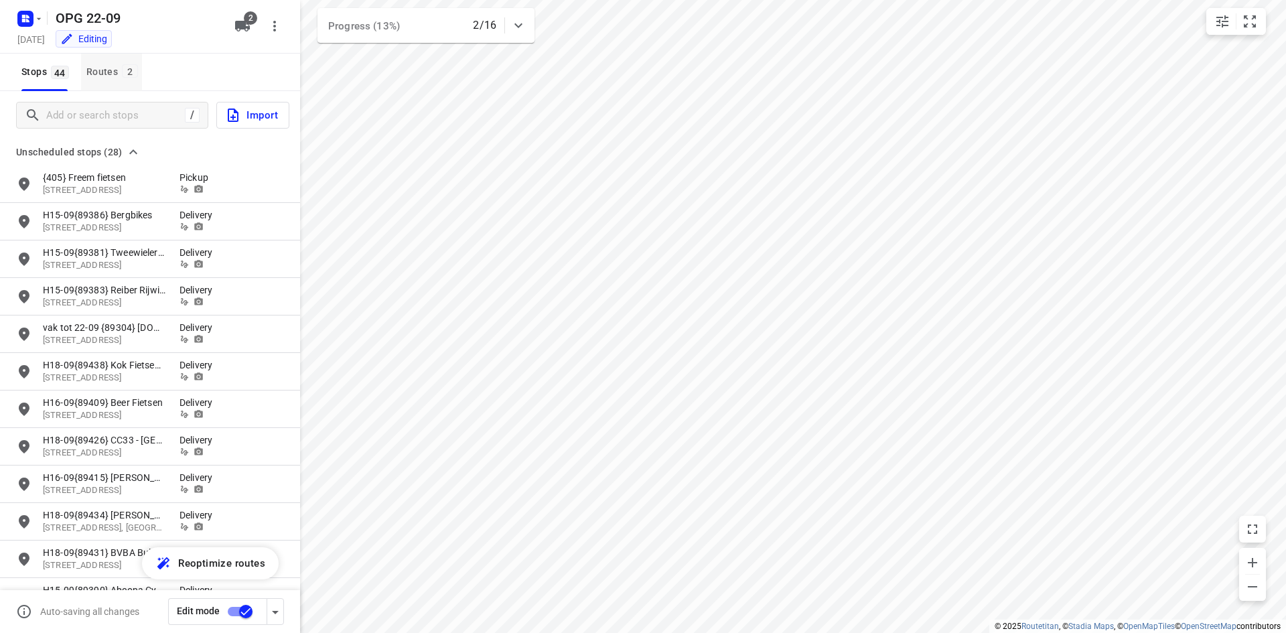
click at [107, 84] on button "Routes 2" at bounding box center [111, 73] width 61 height 38
